Goal: Information Seeking & Learning: Learn about a topic

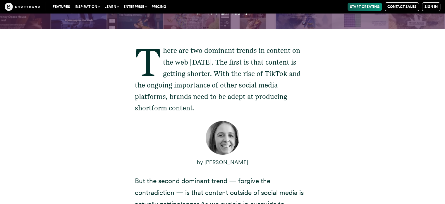
scroll to position [126, 0]
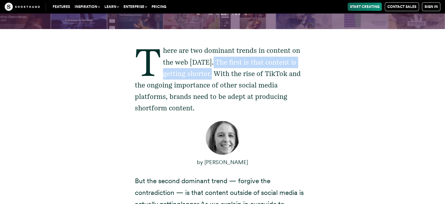
drag, startPoint x: 210, startPoint y: 61, endPoint x: 214, endPoint y: 76, distance: 15.7
click at [214, 76] on p "There are two dominant trends in content on the web [DATE]. The first is that c…" at bounding box center [223, 79] width 176 height 69
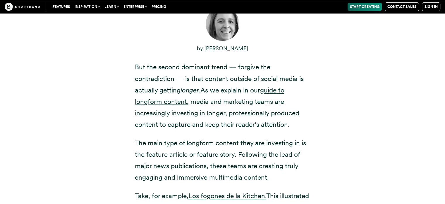
scroll to position [233, 0]
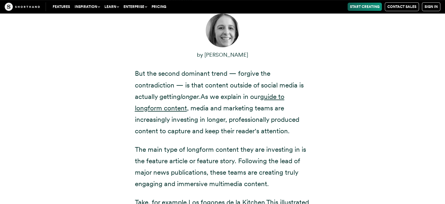
click at [218, 85] on p "But the second dominant trend — forgive the contradiction — is that content out…" at bounding box center [223, 102] width 176 height 69
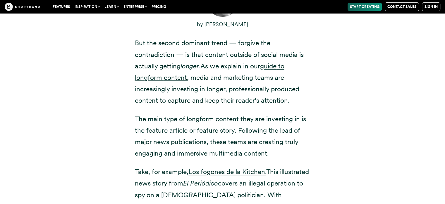
scroll to position [264, 0]
click at [204, 101] on p "But the second dominant trend — forgive the contradiction — is that content out…" at bounding box center [223, 71] width 176 height 69
drag, startPoint x: 208, startPoint y: 68, endPoint x: 212, endPoint y: 71, distance: 5.3
click at [212, 71] on p "But the second dominant trend — forgive the contradiction — is that content out…" at bounding box center [223, 71] width 176 height 69
click at [209, 96] on p "But the second dominant trend — forgive the contradiction — is that content out…" at bounding box center [223, 71] width 176 height 69
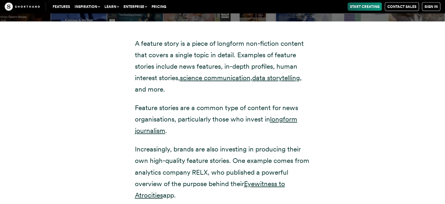
scroll to position [1135, 0]
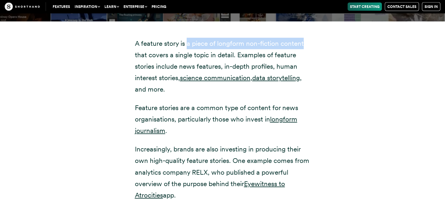
drag, startPoint x: 187, startPoint y: 31, endPoint x: 312, endPoint y: 32, distance: 124.8
click at [312, 32] on div "A feature story is a piece of longform non-fiction content that covers a single…" at bounding box center [222, 200] width 199 height 359
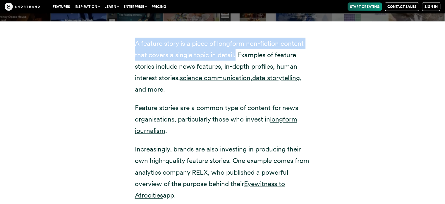
copy p "A feature story is a piece of longform non-fiction content that covers a single…"
drag, startPoint x: 136, startPoint y: 30, endPoint x: 235, endPoint y: 43, distance: 100.5
click at [235, 43] on p "A feature story is a piece of longform non-fiction content that covers a single…" at bounding box center [223, 66] width 176 height 57
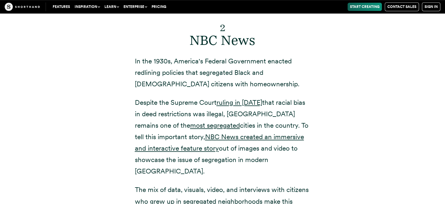
scroll to position [2597, 0]
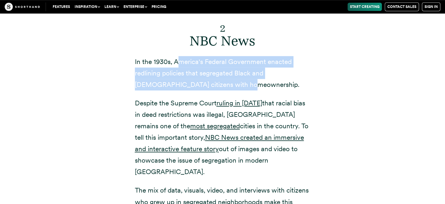
drag, startPoint x: 177, startPoint y: 36, endPoint x: 201, endPoint y: 60, distance: 34.2
click at [201, 60] on p "In the 1930s, America's Federal Government enacted redlining policies that segr…" at bounding box center [223, 73] width 176 height 34
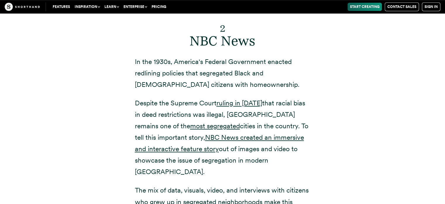
scroll to position [2593, 0]
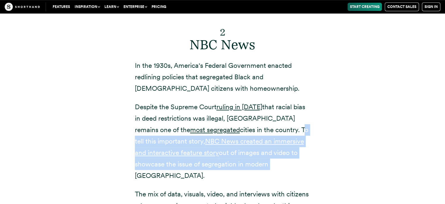
drag, startPoint x: 248, startPoint y: 103, endPoint x: 226, endPoint y: 136, distance: 39.4
click at [226, 136] on p "Despite the Supreme Court ruling in [DATE] that racial bias in deed restriction…" at bounding box center [223, 141] width 176 height 80
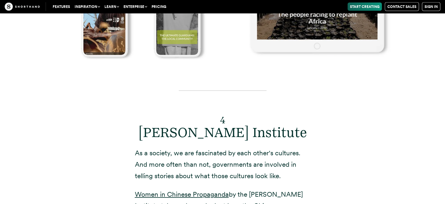
scroll to position [3500, 0]
